Goal: Information Seeking & Learning: Learn about a topic

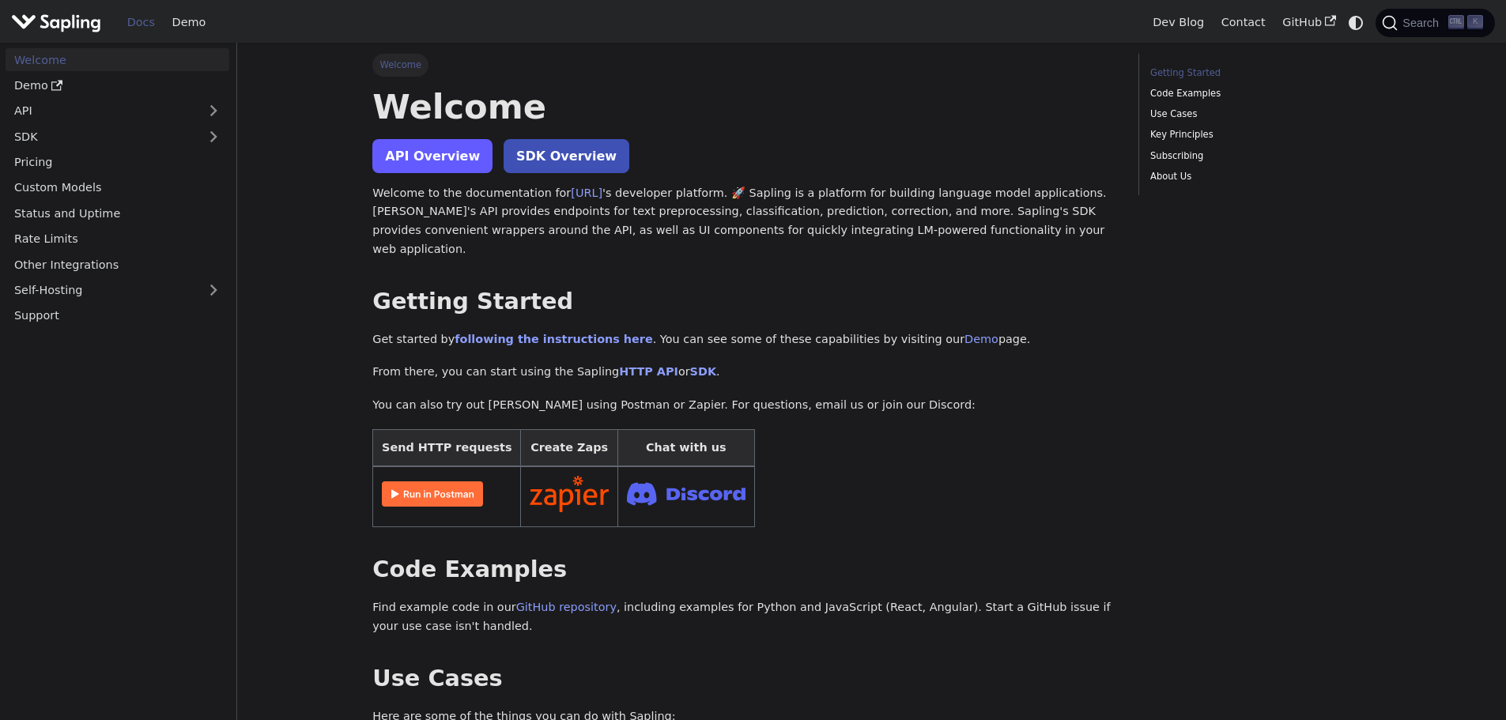
click at [413, 145] on link "API Overview" at bounding box center [432, 156] width 120 height 34
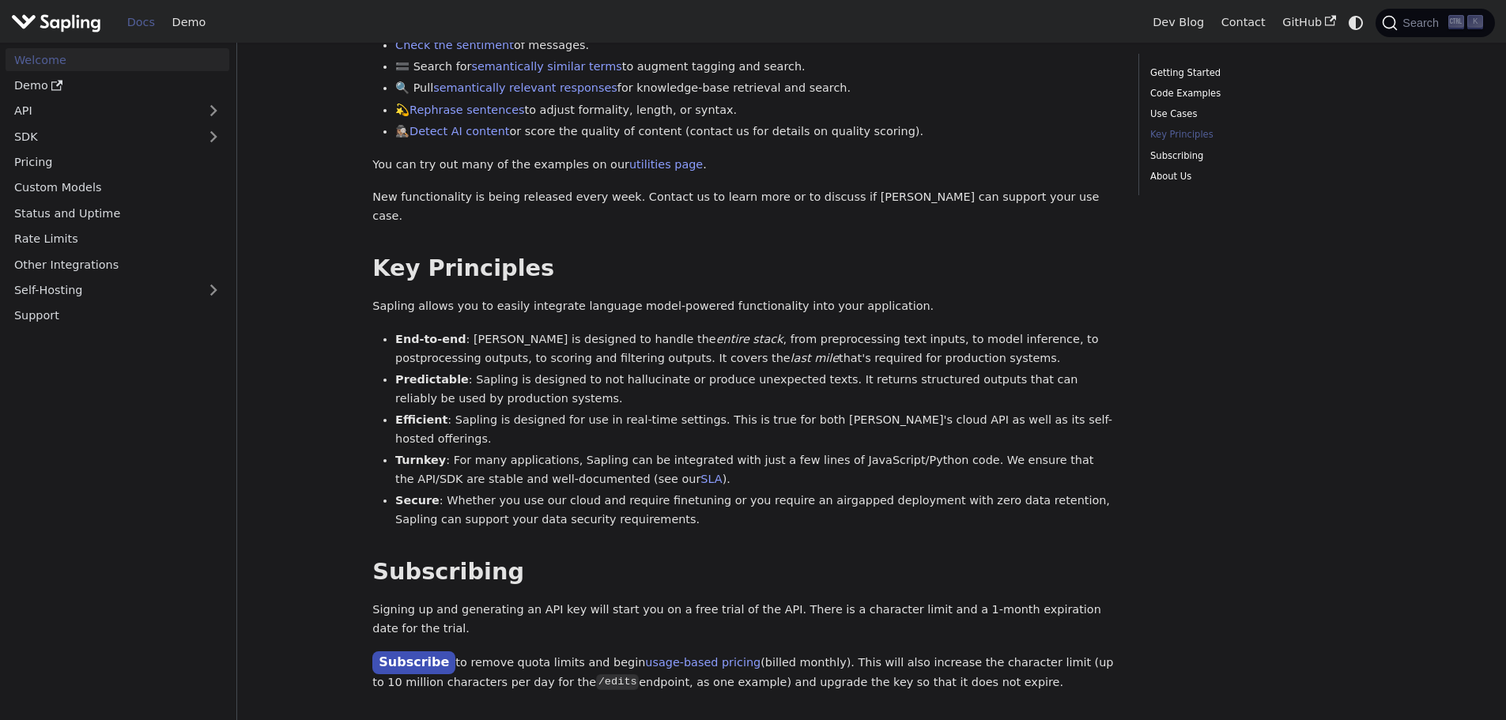
scroll to position [949, 0]
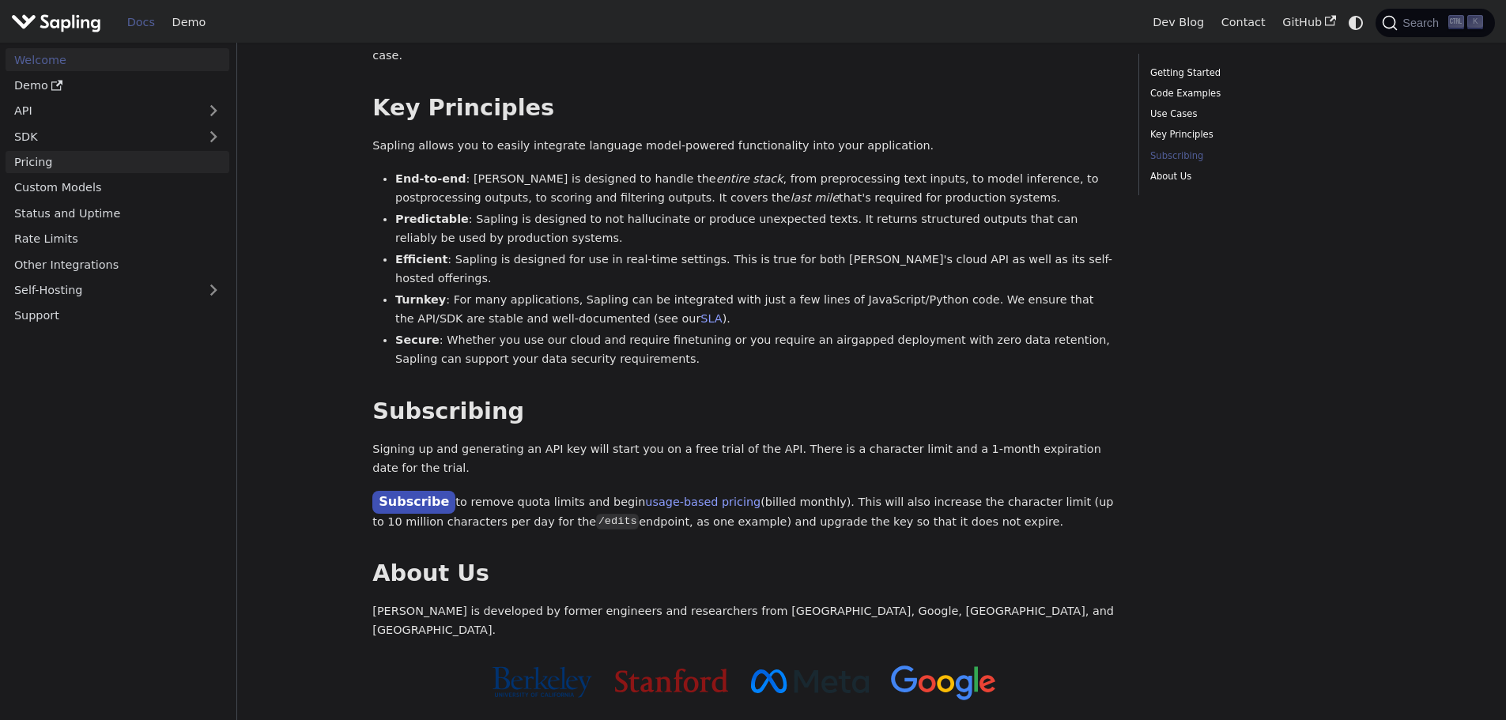
click at [80, 154] on link "Pricing" at bounding box center [118, 162] width 224 height 23
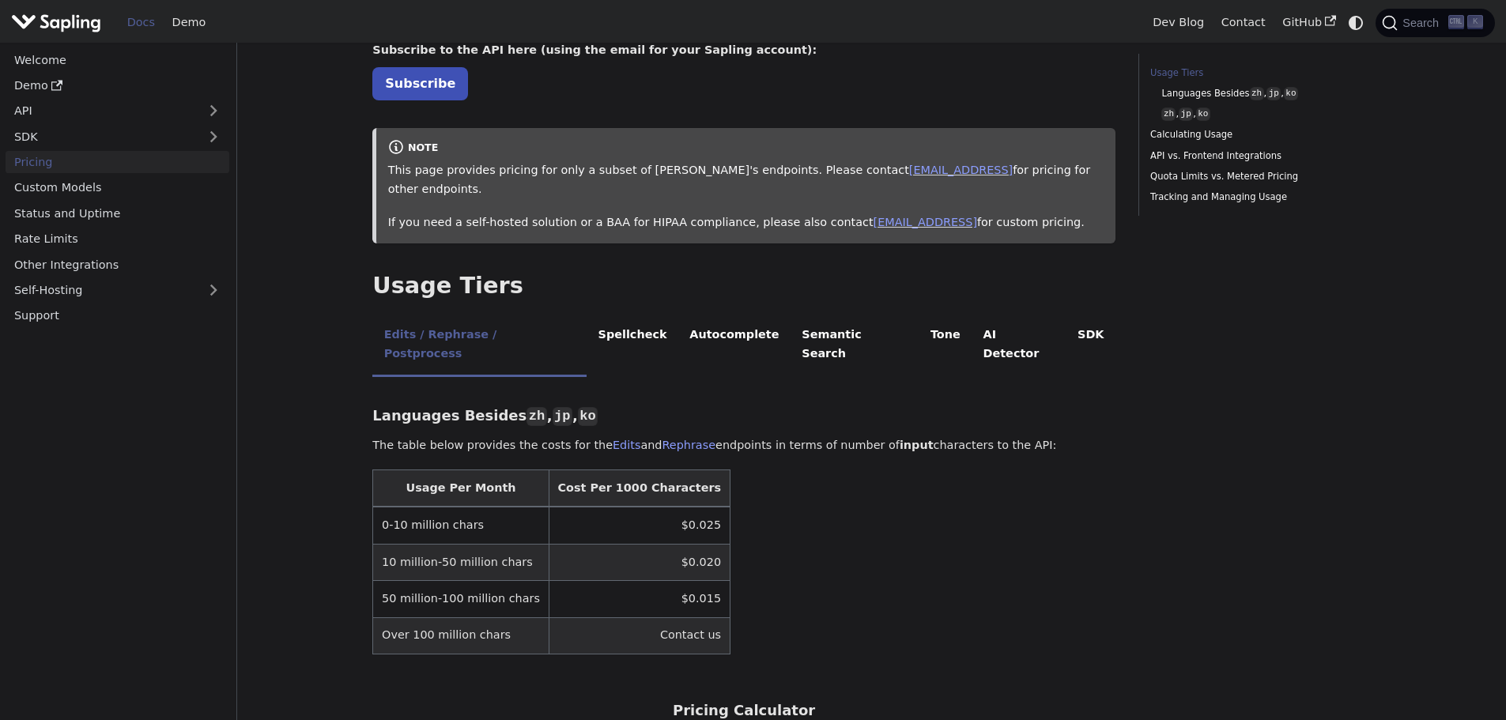
scroll to position [158, 0]
